Goal: Task Accomplishment & Management: Manage account settings

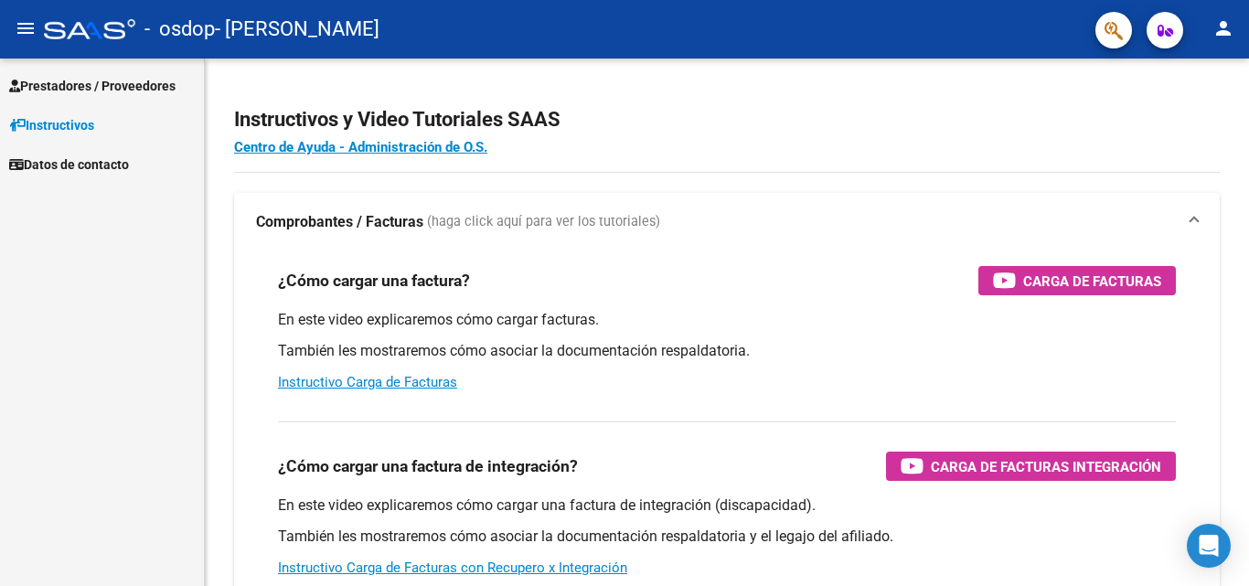
click at [87, 86] on span "Prestadores / Proveedores" at bounding box center [92, 86] width 166 height 20
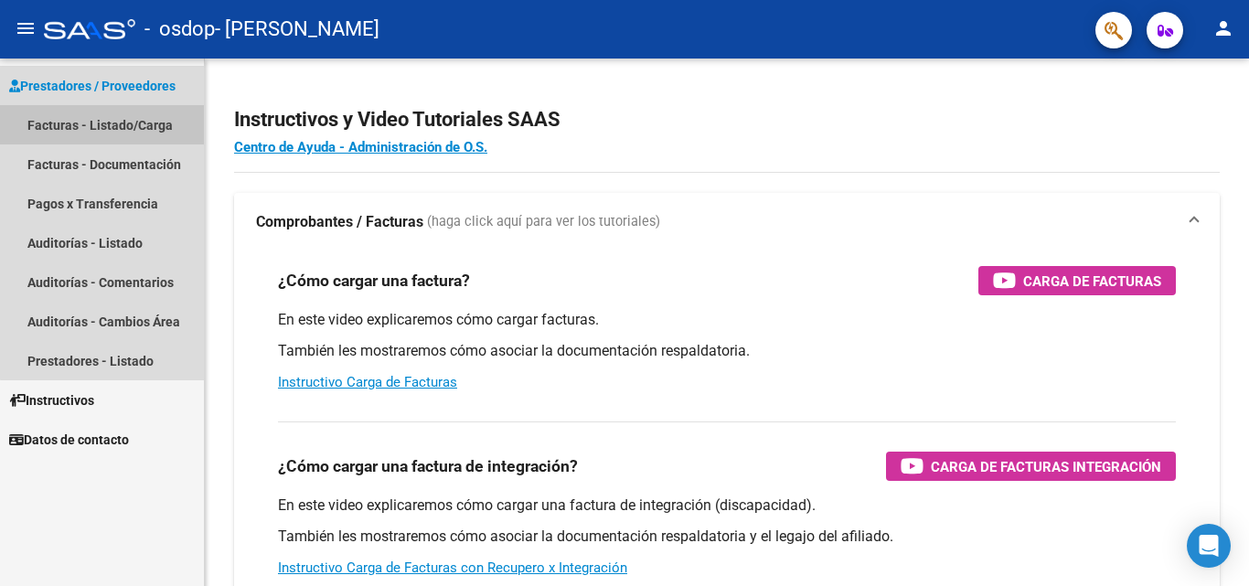
click at [110, 122] on link "Facturas - Listado/Carga" at bounding box center [102, 124] width 204 height 39
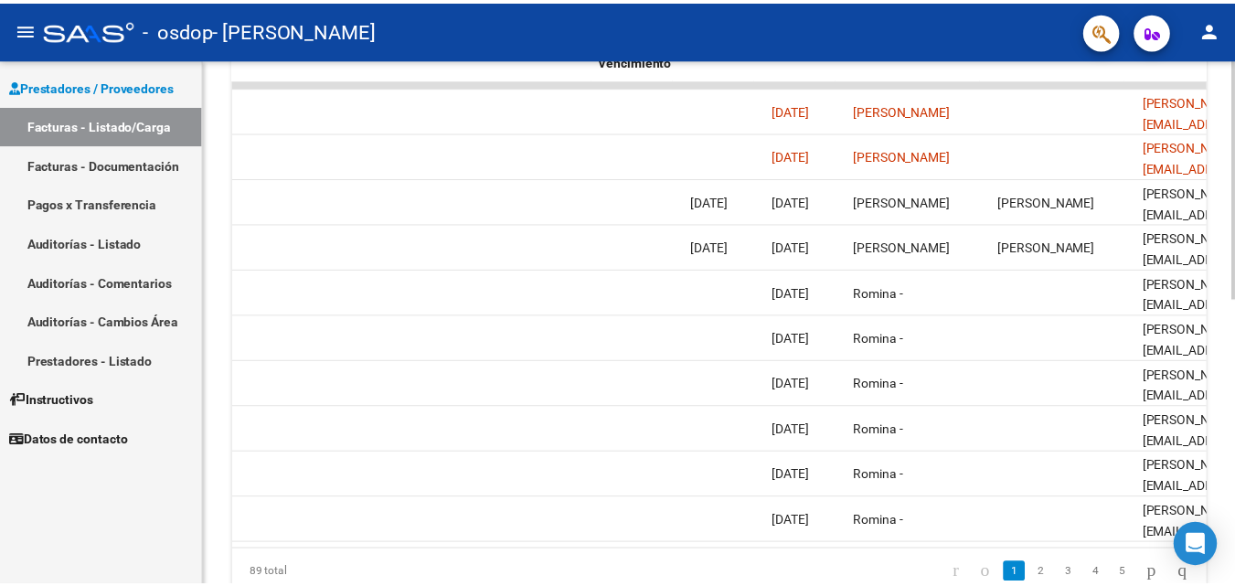
scroll to position [0, 2868]
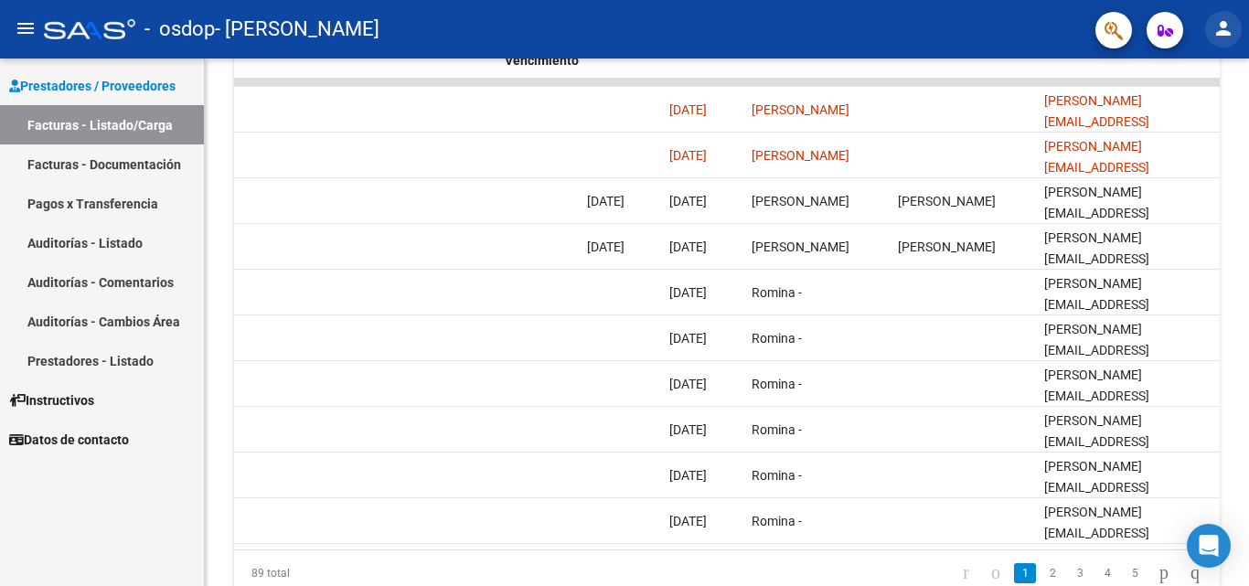
click at [1221, 27] on mat-icon "person" at bounding box center [1223, 28] width 22 height 22
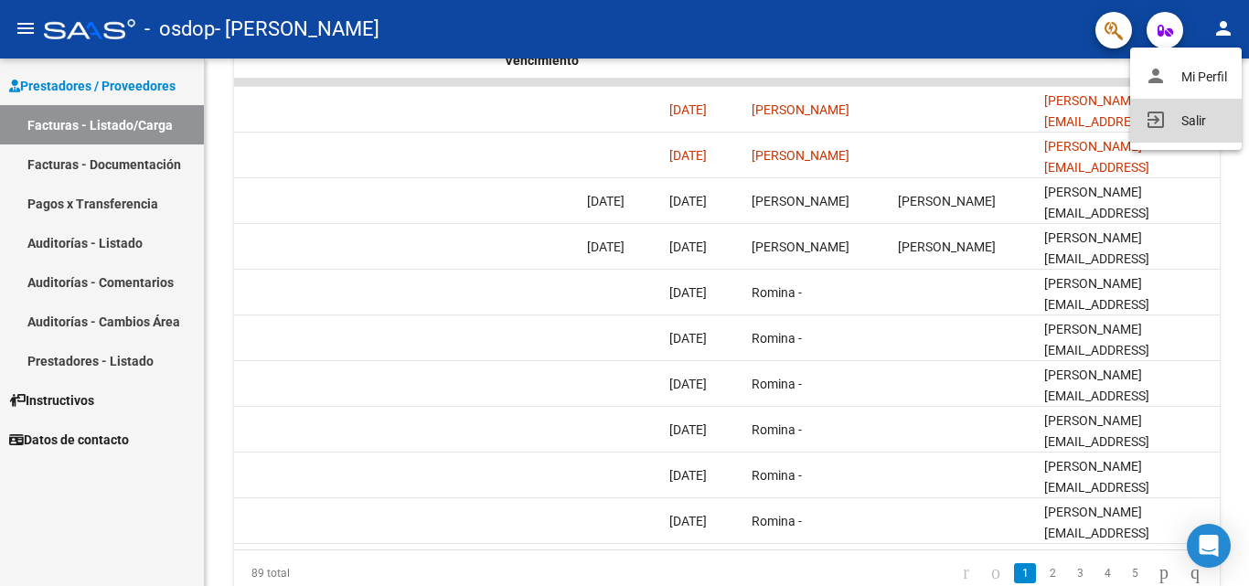
click at [1185, 119] on button "exit_to_app Salir" at bounding box center [1186, 121] width 112 height 44
